Goal: Task Accomplishment & Management: Use online tool/utility

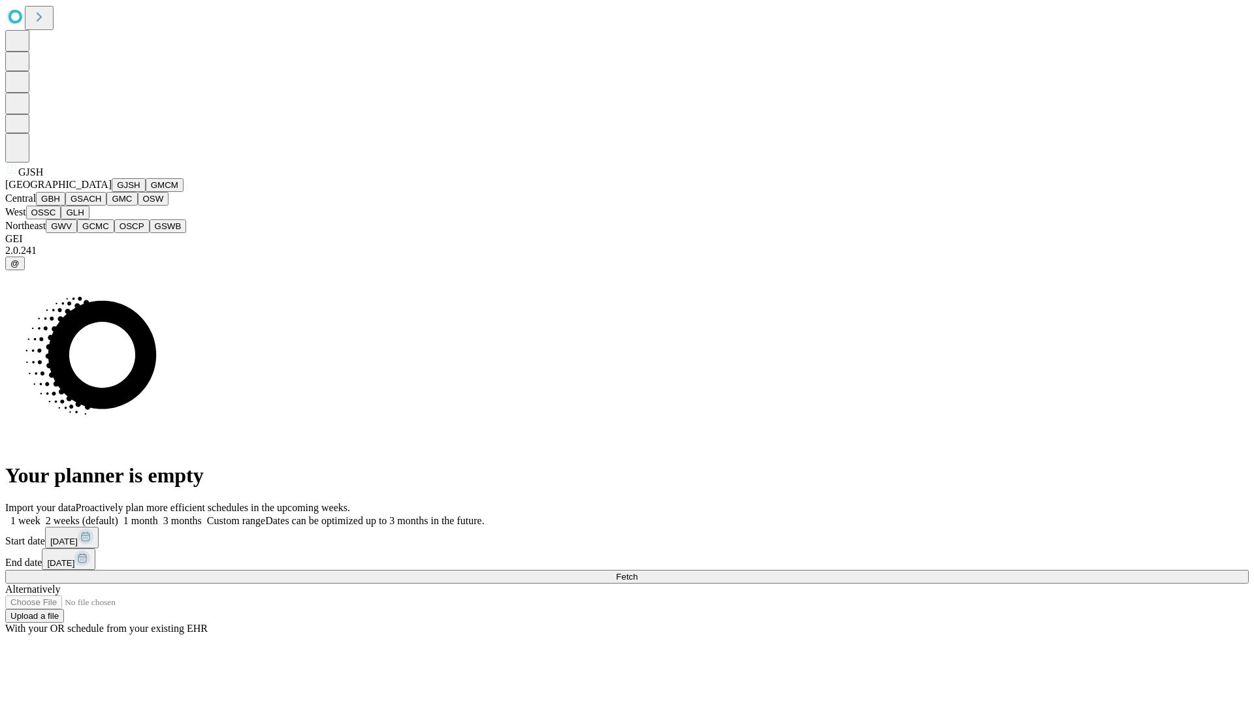
click at [112, 192] on button "GJSH" at bounding box center [129, 185] width 34 height 14
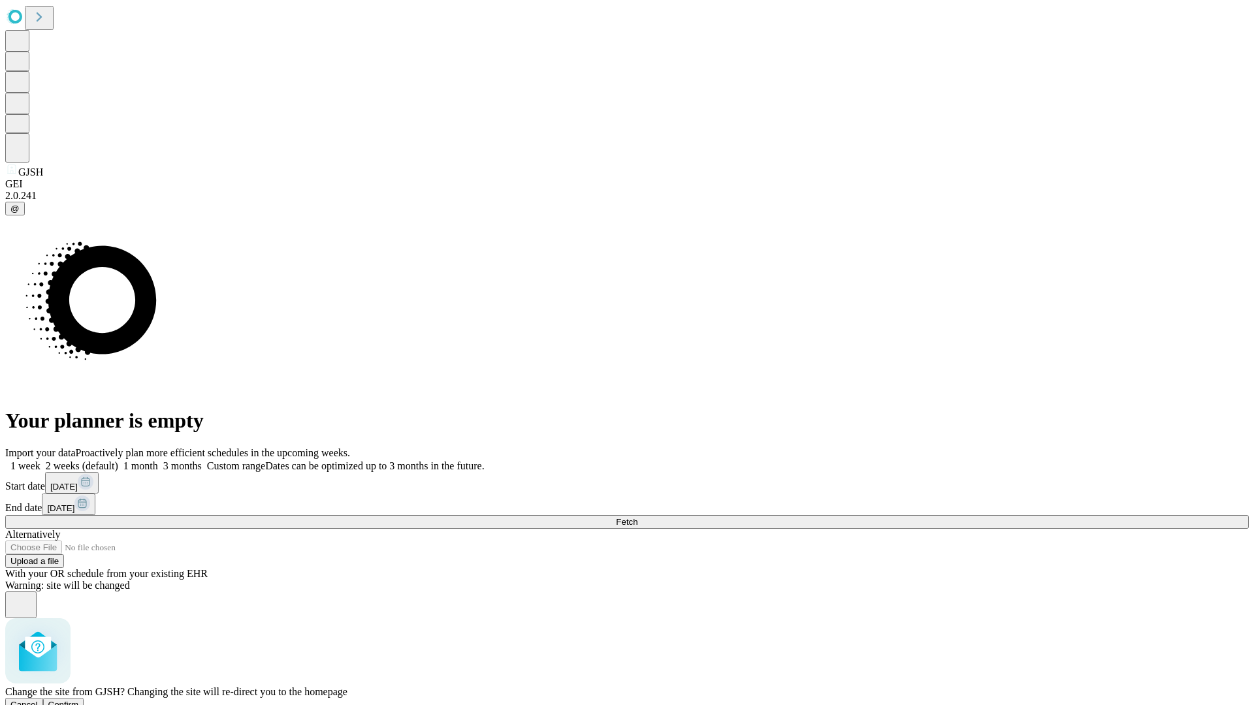
click at [79, 700] on span "Confirm" at bounding box center [63, 705] width 31 height 10
click at [40, 460] on label "1 week" at bounding box center [22, 465] width 35 height 11
click at [637, 517] on span "Fetch" at bounding box center [627, 522] width 22 height 10
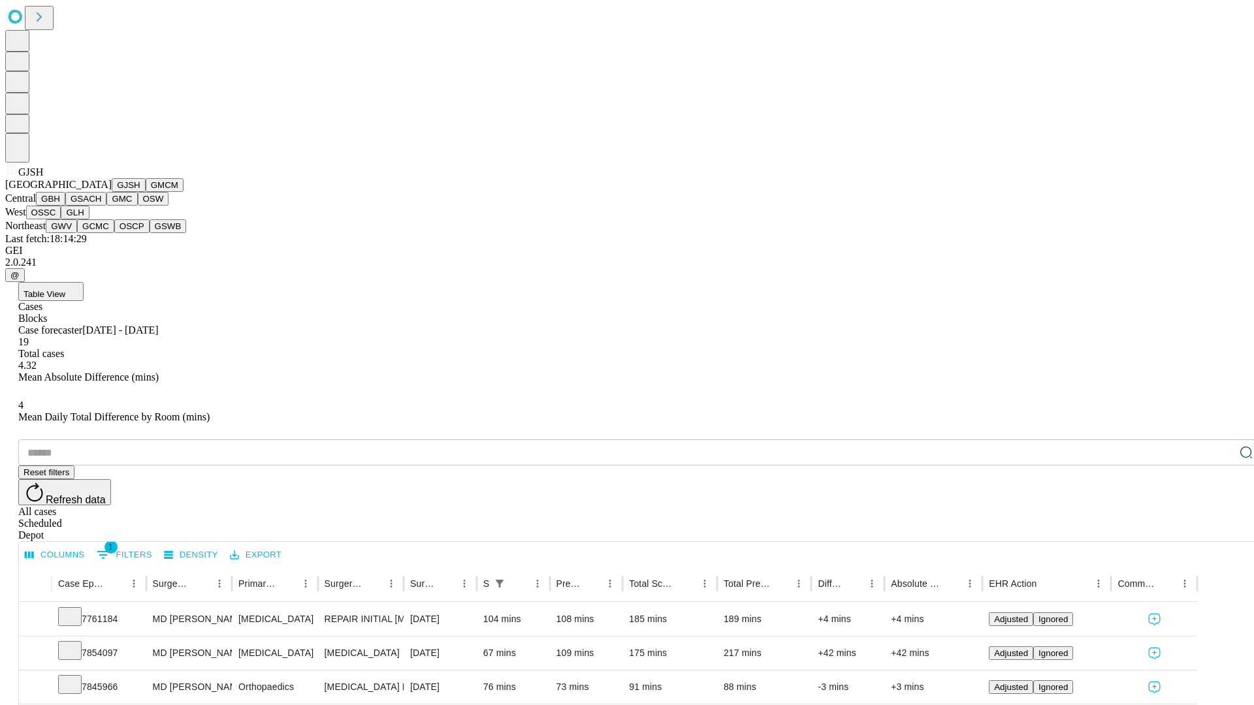
click at [146, 192] on button "GMCM" at bounding box center [165, 185] width 38 height 14
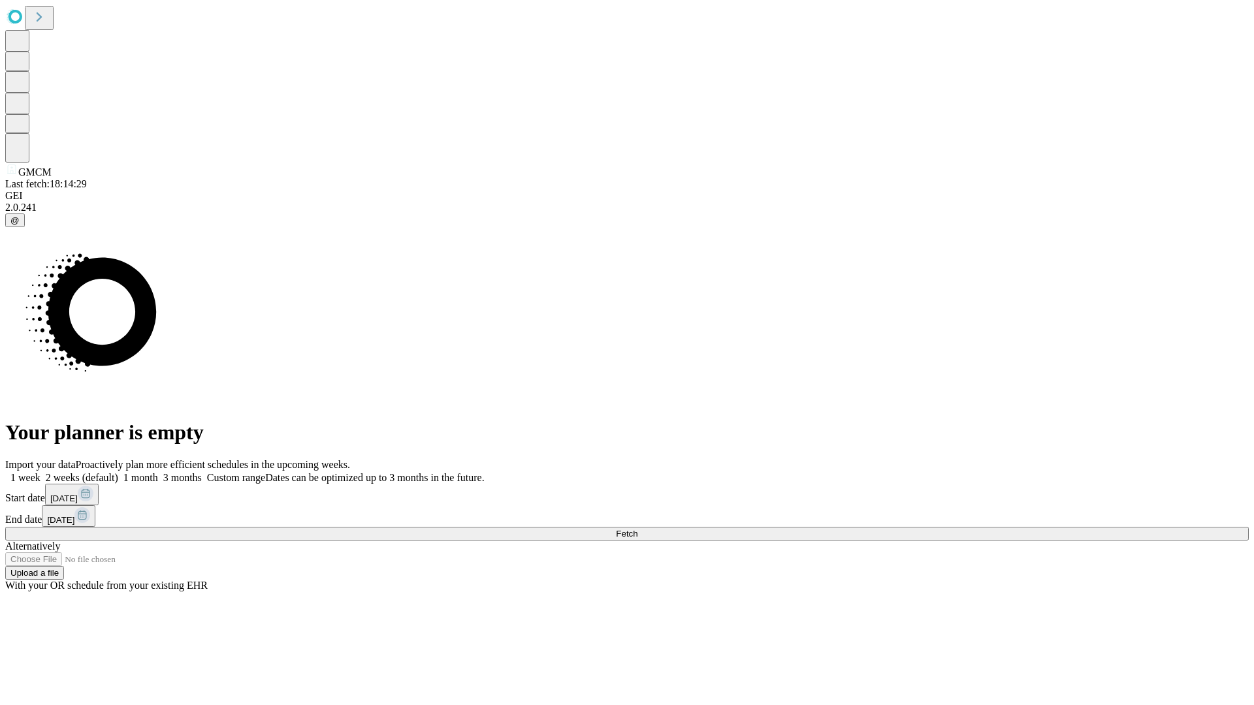
click at [637, 529] on span "Fetch" at bounding box center [627, 534] width 22 height 10
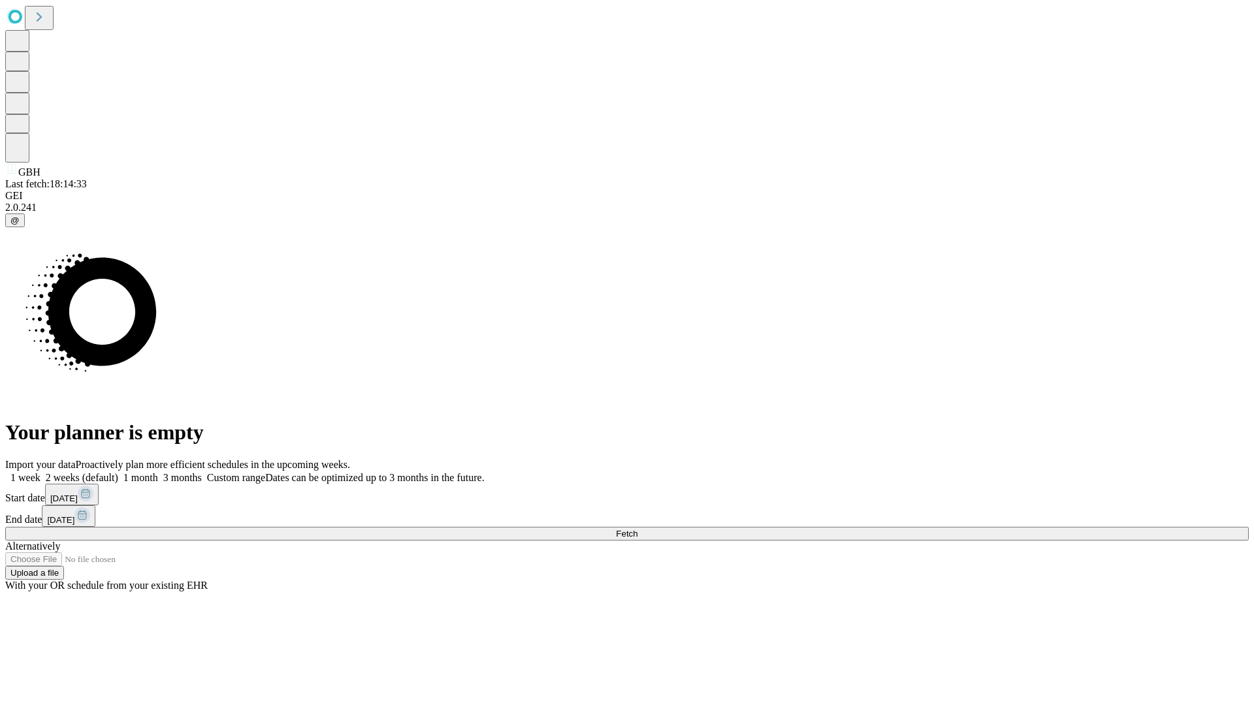
click at [40, 472] on label "1 week" at bounding box center [22, 477] width 35 height 11
click at [637, 529] on span "Fetch" at bounding box center [627, 534] width 22 height 10
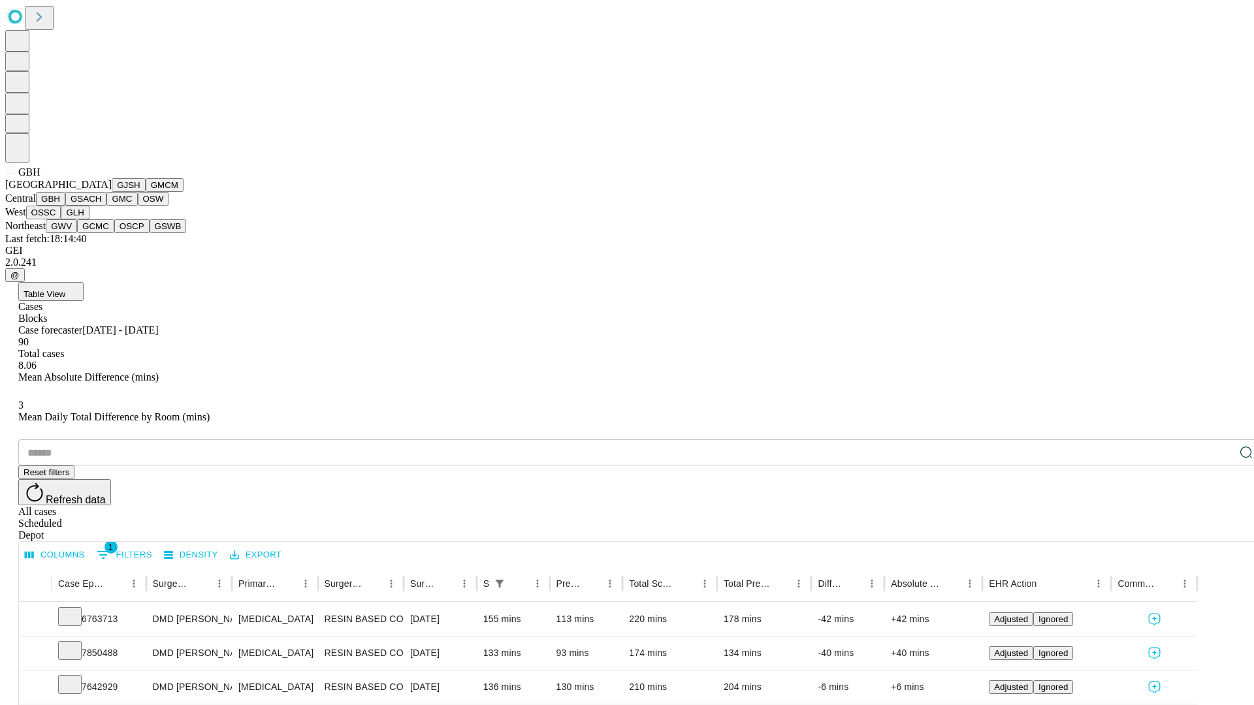
click at [101, 206] on button "GSACH" at bounding box center [85, 199] width 41 height 14
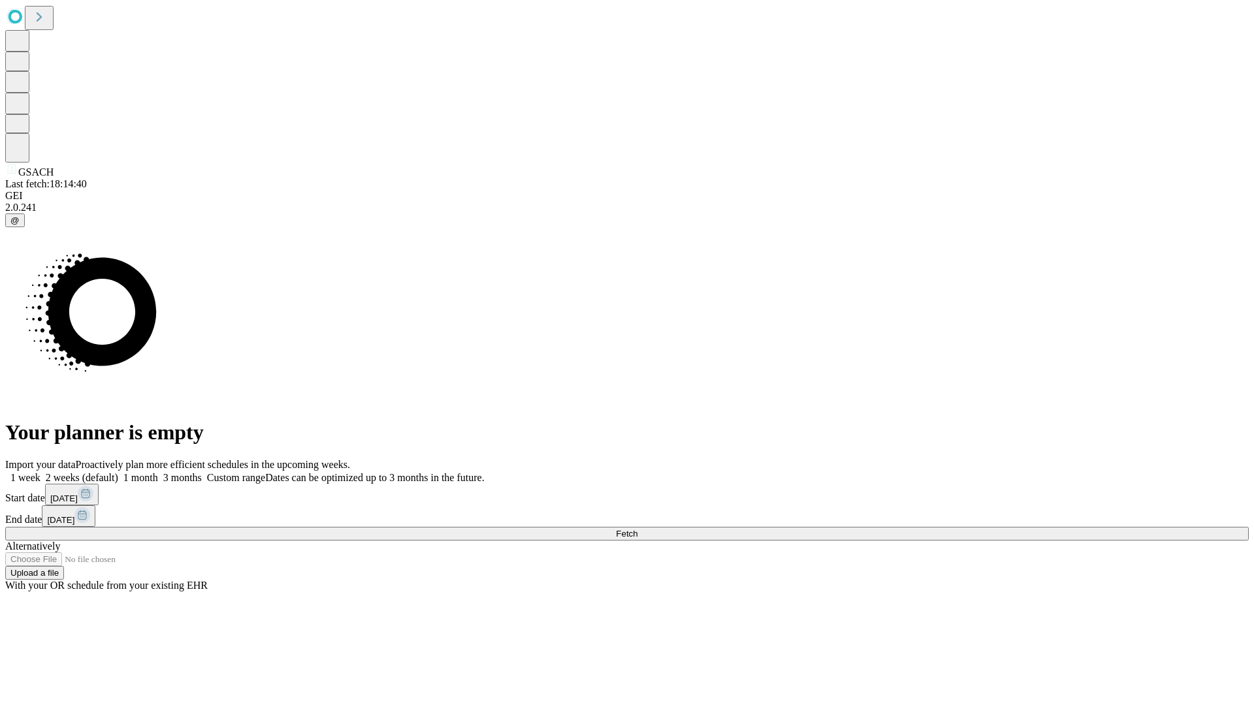
click at [40, 472] on label "1 week" at bounding box center [22, 477] width 35 height 11
click at [637, 529] on span "Fetch" at bounding box center [627, 534] width 22 height 10
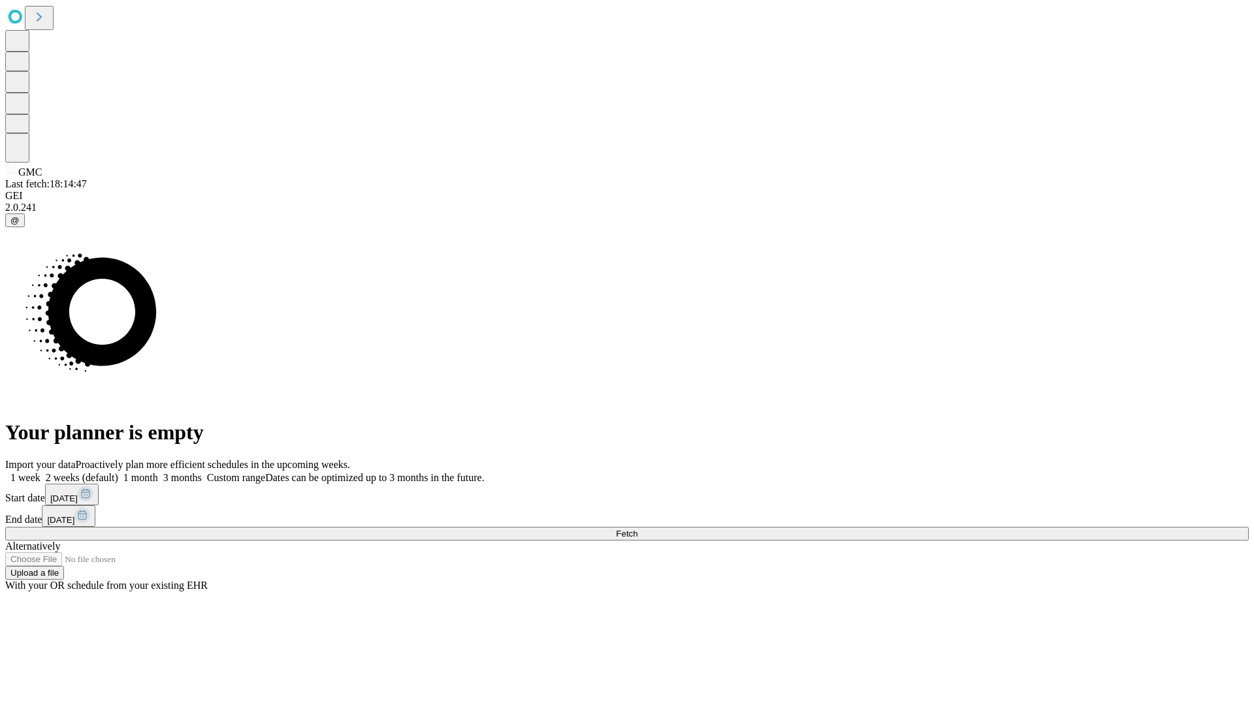
click at [40, 472] on label "1 week" at bounding box center [22, 477] width 35 height 11
click at [637, 529] on span "Fetch" at bounding box center [627, 534] width 22 height 10
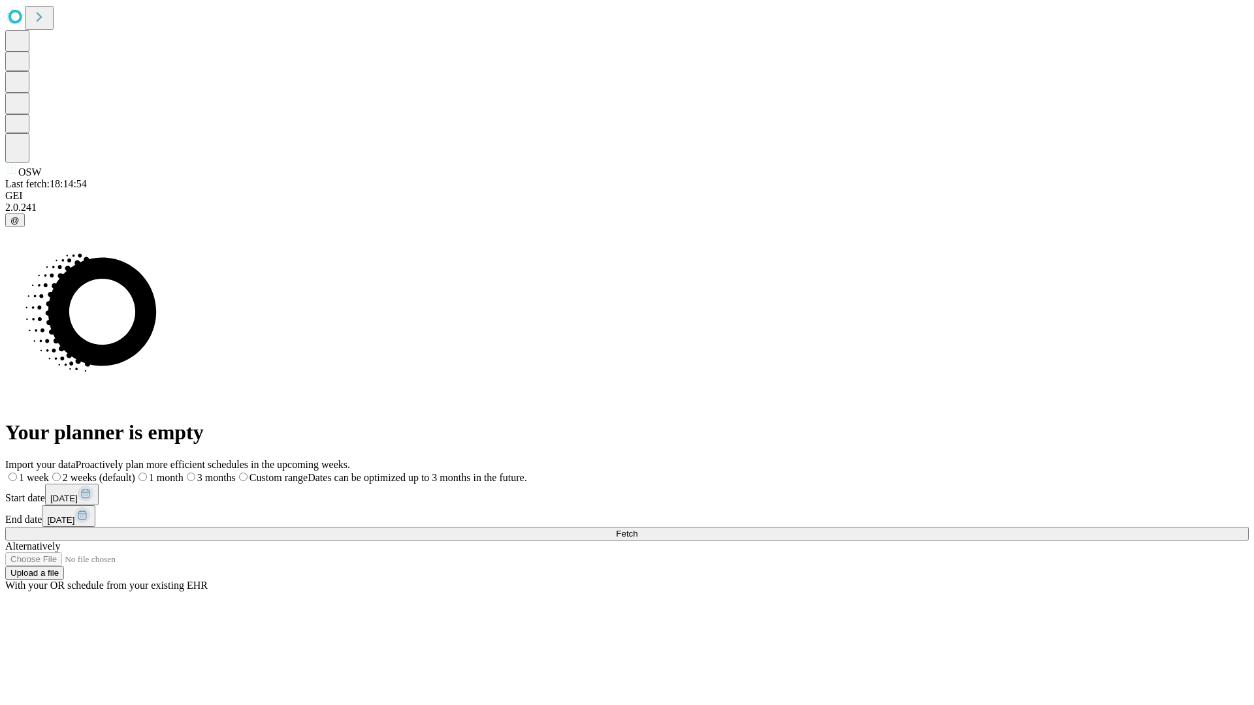
click at [637, 529] on span "Fetch" at bounding box center [627, 534] width 22 height 10
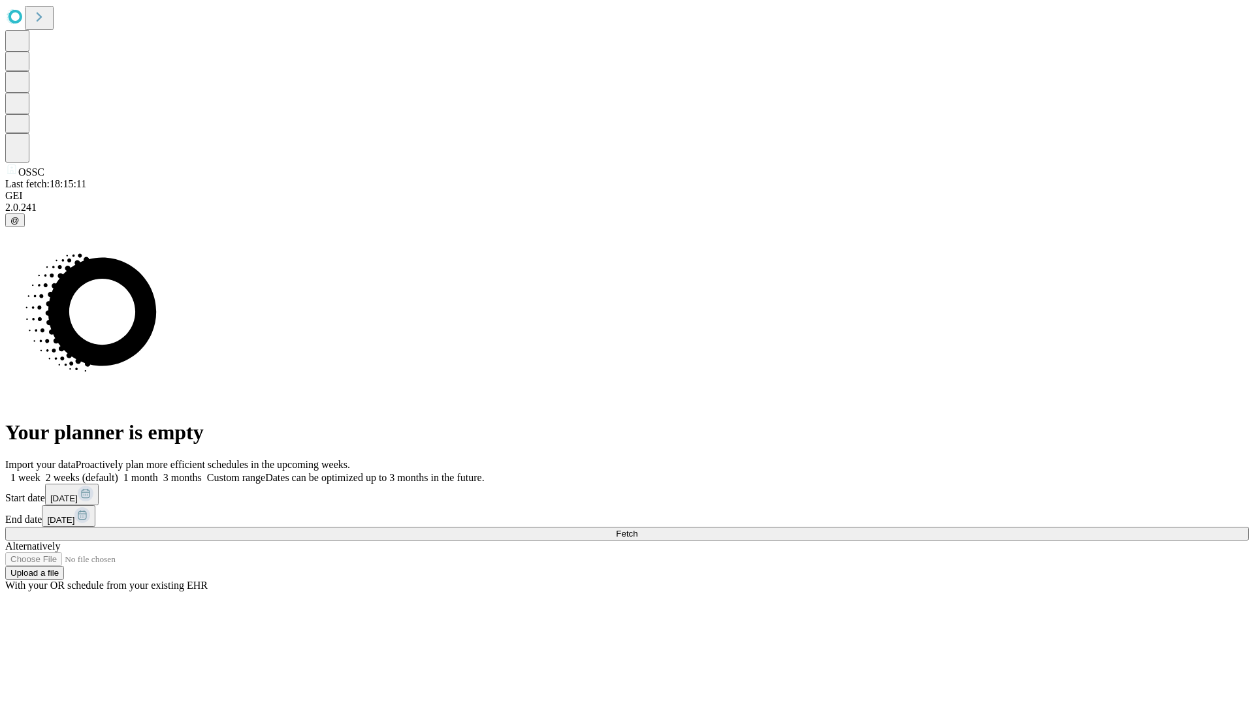
click at [40, 472] on label "1 week" at bounding box center [22, 477] width 35 height 11
click at [637, 529] on span "Fetch" at bounding box center [627, 534] width 22 height 10
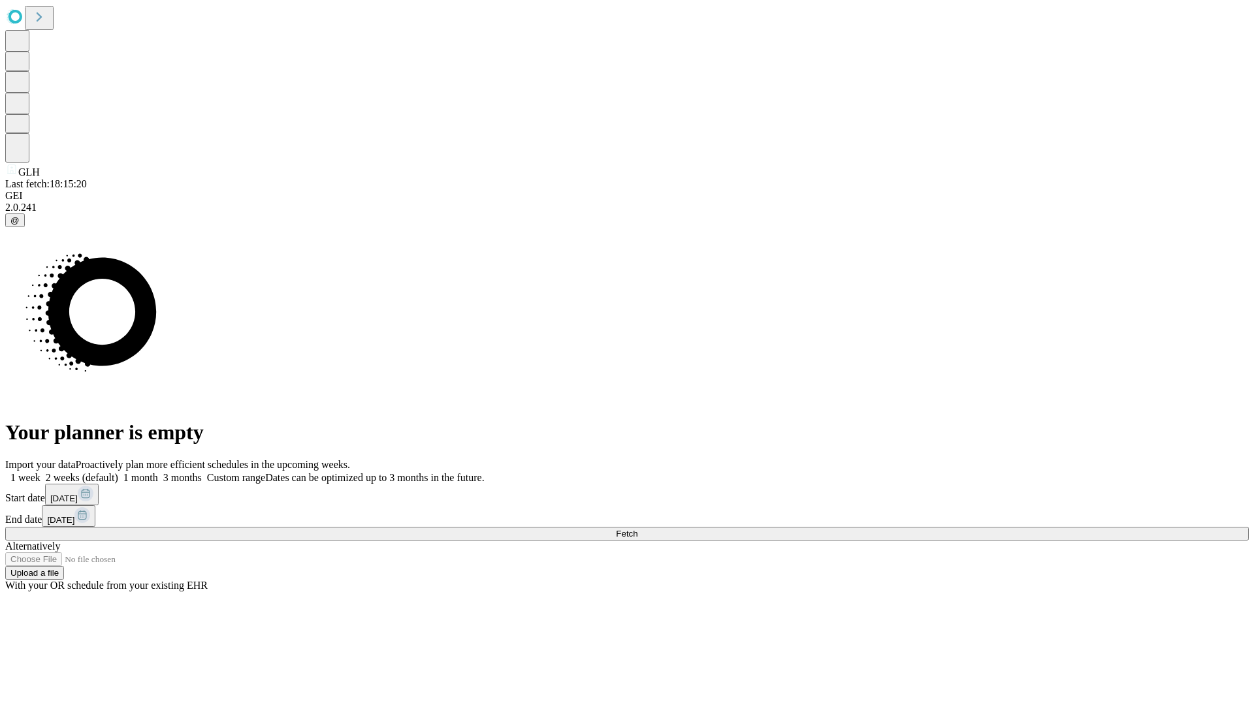
click at [40, 472] on label "1 week" at bounding box center [22, 477] width 35 height 11
click at [637, 529] on span "Fetch" at bounding box center [627, 534] width 22 height 10
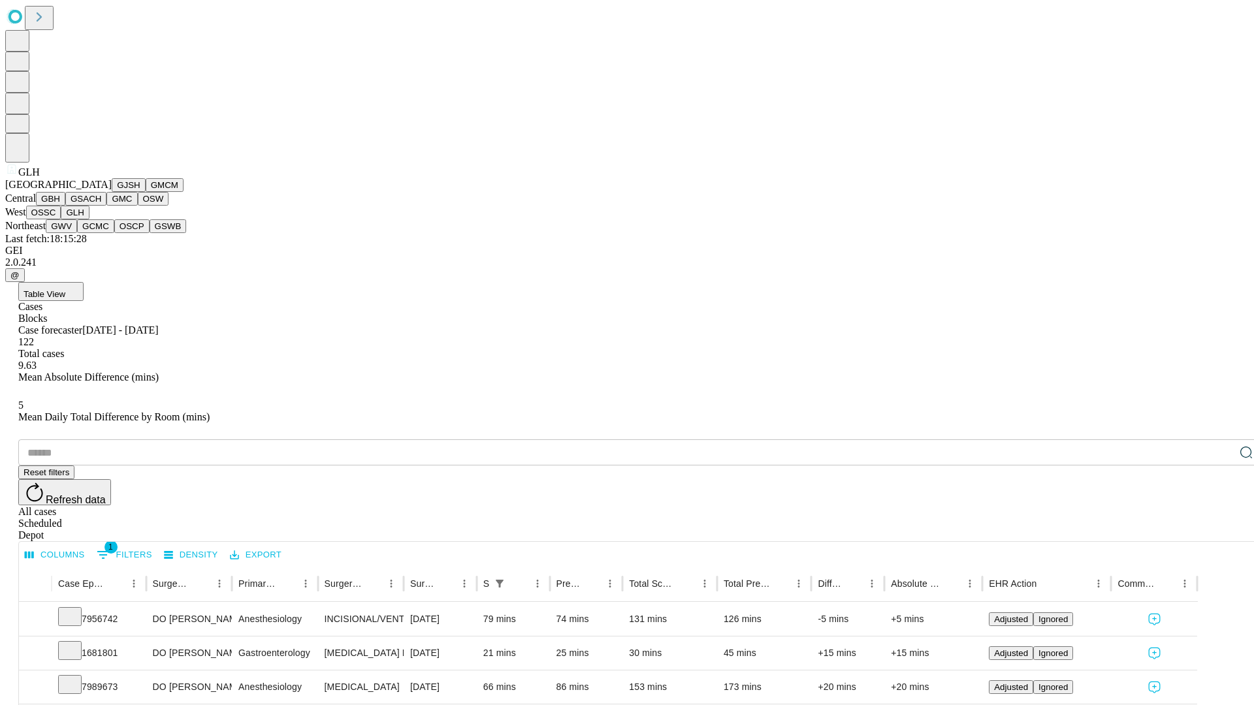
click at [77, 233] on button "GWV" at bounding box center [61, 226] width 31 height 14
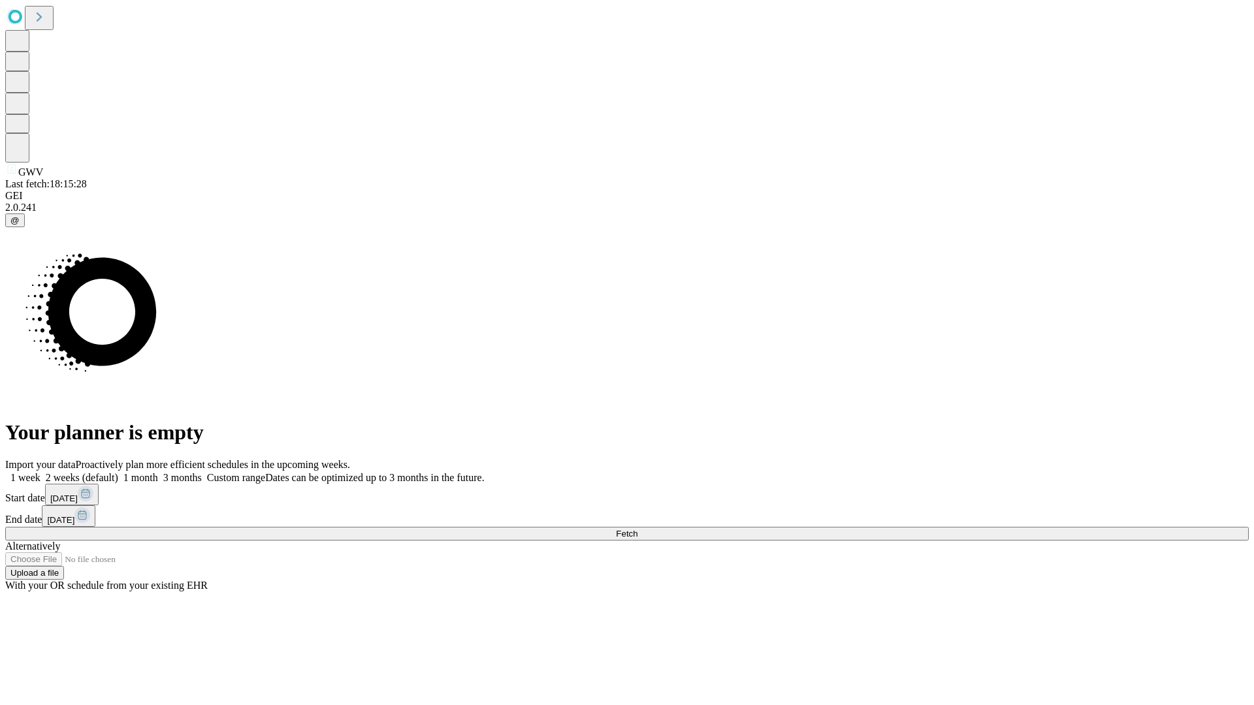
click at [637, 529] on span "Fetch" at bounding box center [627, 534] width 22 height 10
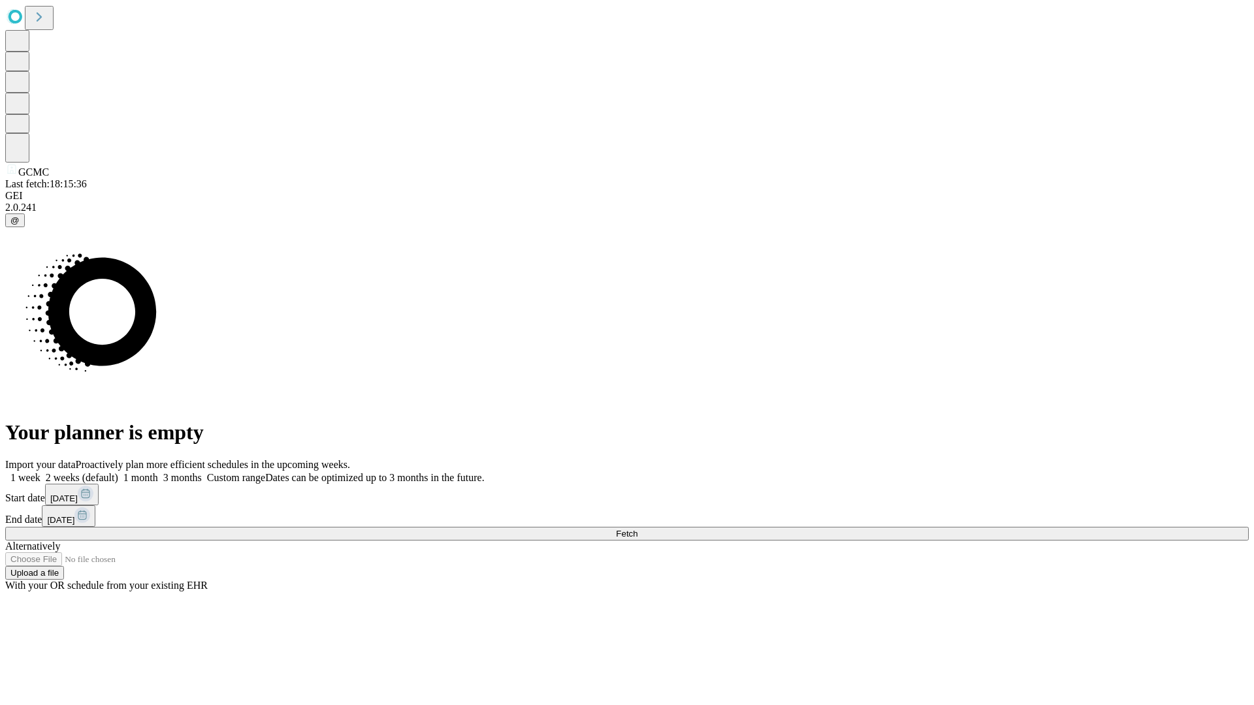
click at [40, 472] on label "1 week" at bounding box center [22, 477] width 35 height 11
click at [637, 529] on span "Fetch" at bounding box center [627, 534] width 22 height 10
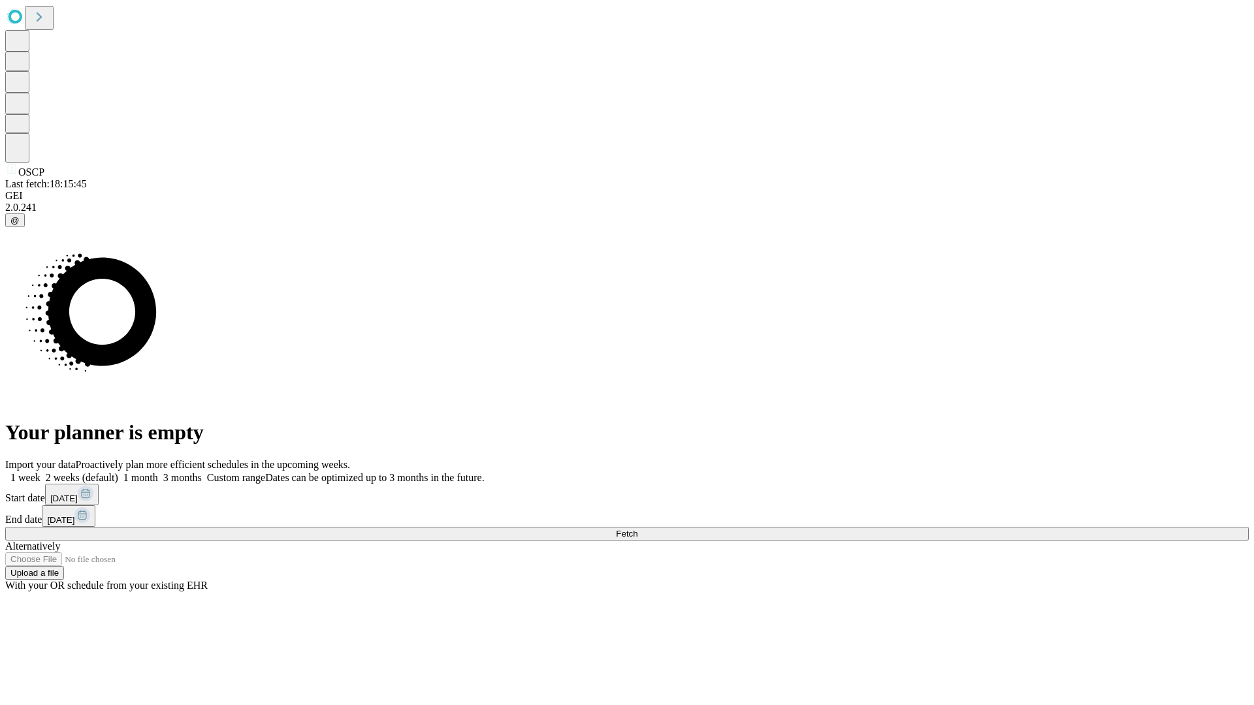
click at [40, 472] on label "1 week" at bounding box center [22, 477] width 35 height 11
click at [637, 529] on span "Fetch" at bounding box center [627, 534] width 22 height 10
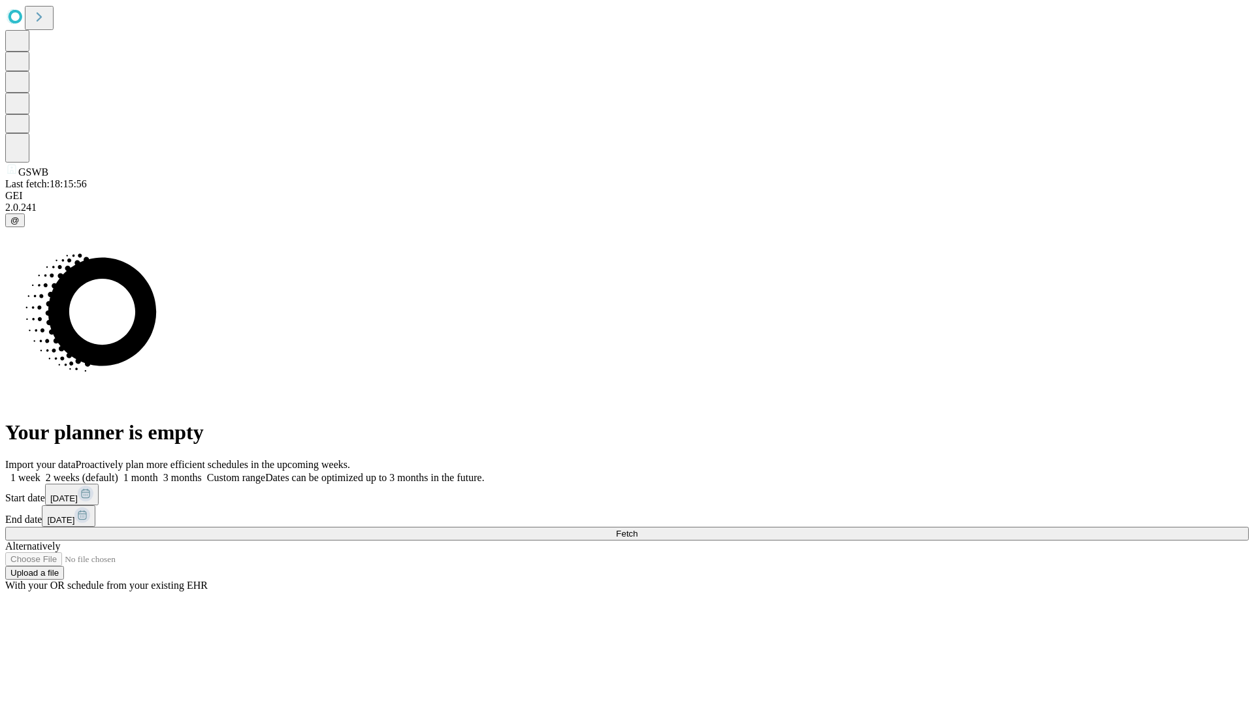
click at [40, 472] on label "1 week" at bounding box center [22, 477] width 35 height 11
click at [637, 529] on span "Fetch" at bounding box center [627, 534] width 22 height 10
